Goal: Find specific page/section: Find specific page/section

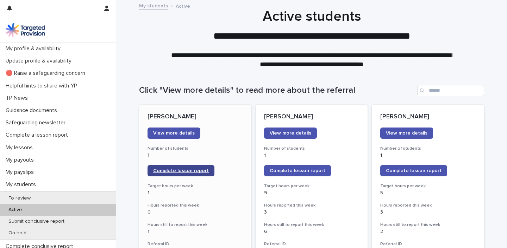
click at [179, 171] on span "Complete lesson report" at bounding box center [181, 171] width 56 height 5
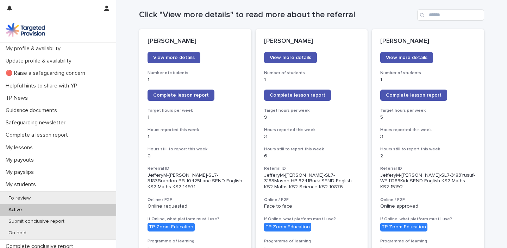
scroll to position [76, 0]
click at [31, 148] on p "My lessons" at bounding box center [21, 148] width 36 height 7
